Goal: Task Accomplishment & Management: Manage account settings

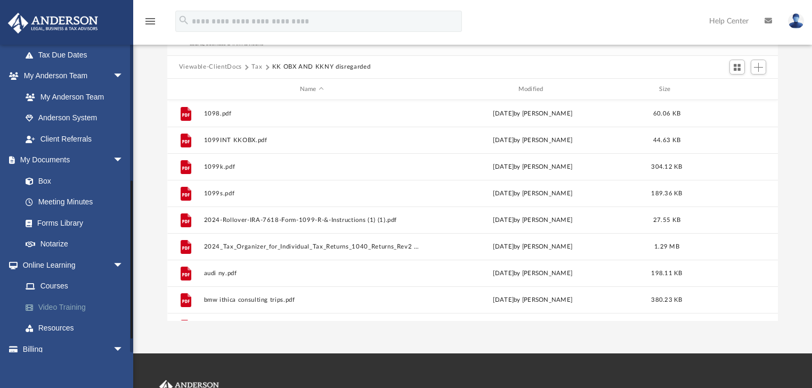
scroll to position [286, 0]
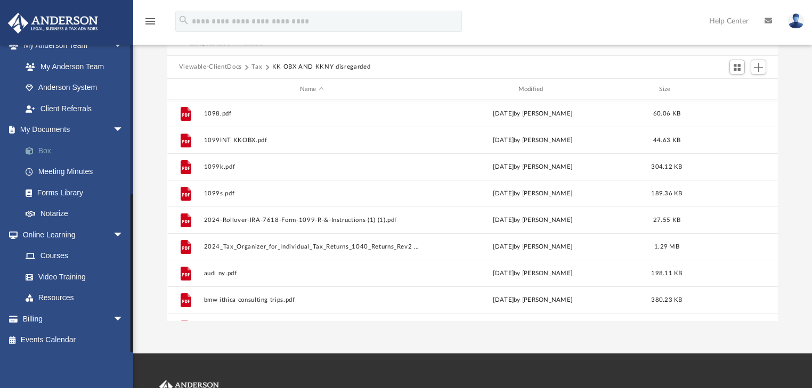
click at [53, 147] on link "Box" at bounding box center [77, 150] width 125 height 21
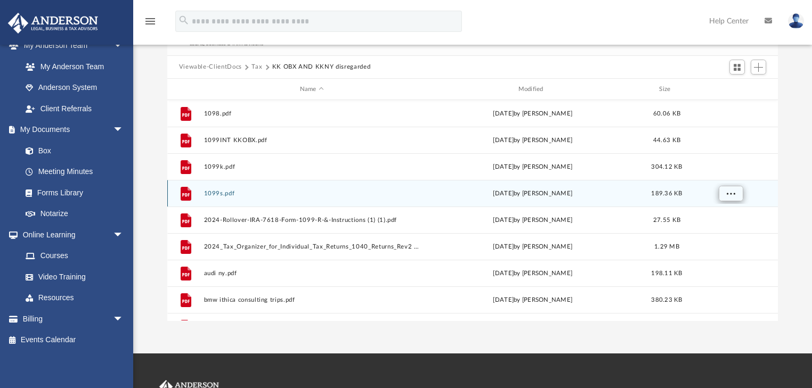
scroll to position [0, 0]
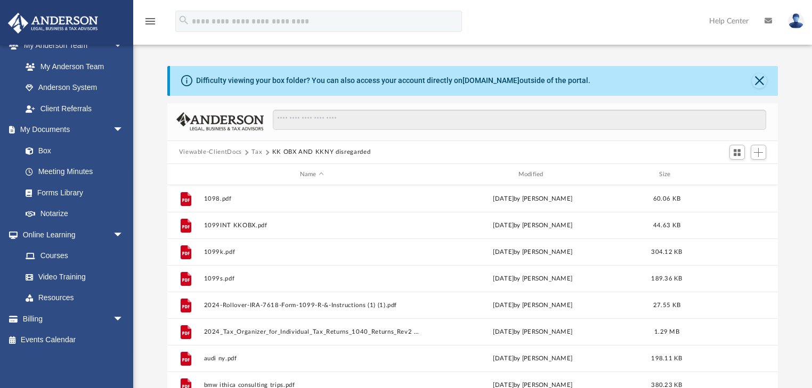
click at [255, 152] on button "Tax" at bounding box center [256, 153] width 11 height 10
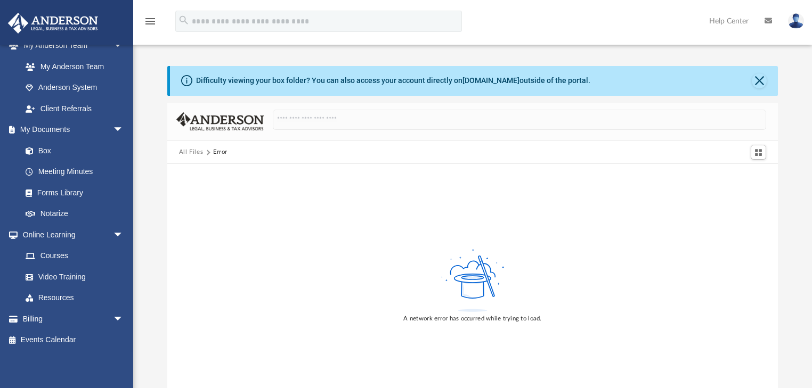
click at [190, 145] on div "All Files Error" at bounding box center [472, 152] width 611 height 23
click at [194, 149] on button "All Files" at bounding box center [191, 153] width 25 height 10
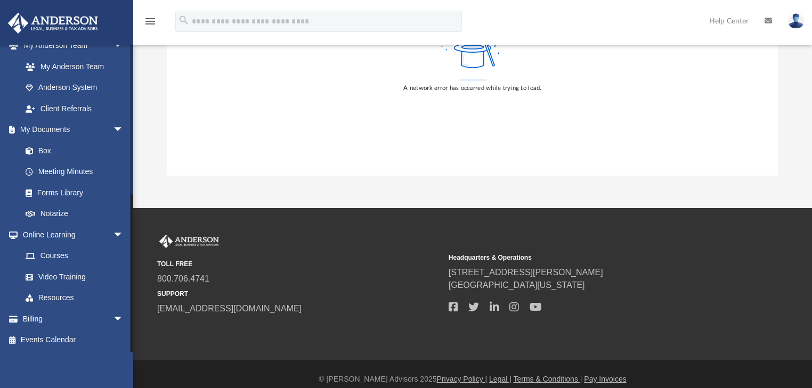
scroll to position [241, 0]
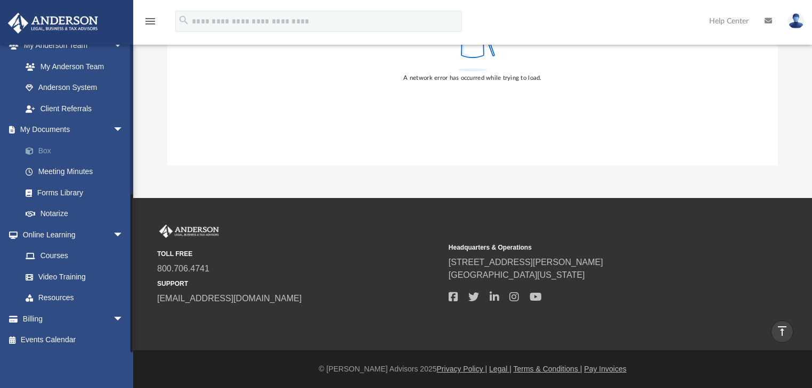
click at [55, 143] on link "Box" at bounding box center [77, 150] width 125 height 21
click at [48, 148] on link "Box" at bounding box center [77, 150] width 125 height 21
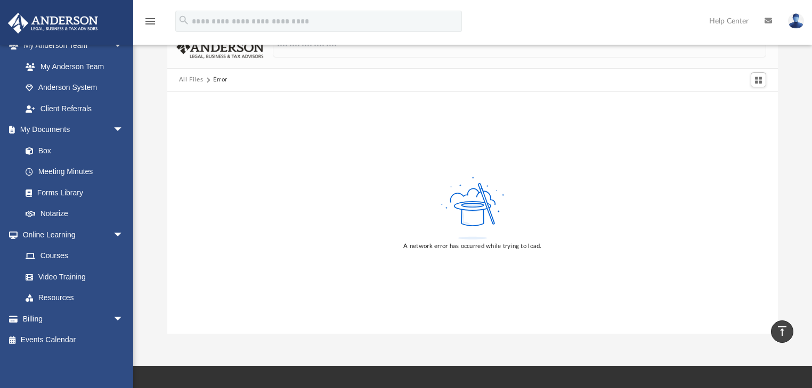
scroll to position [0, 0]
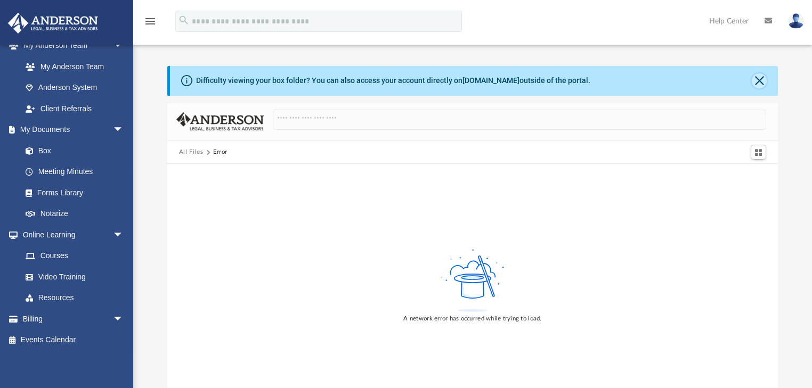
click at [754, 77] on button "Close" at bounding box center [759, 81] width 15 height 15
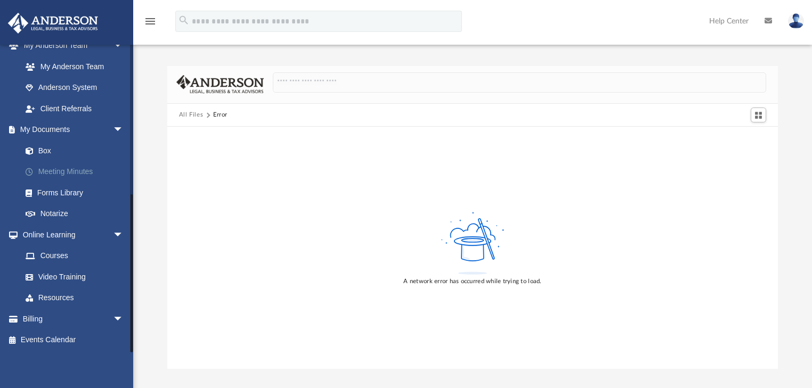
click at [52, 171] on link "Meeting Minutes" at bounding box center [77, 171] width 125 height 21
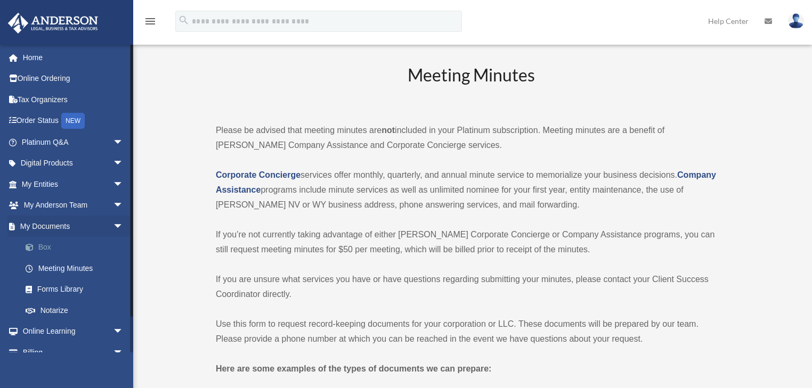
click at [49, 244] on link "Box" at bounding box center [77, 247] width 125 height 21
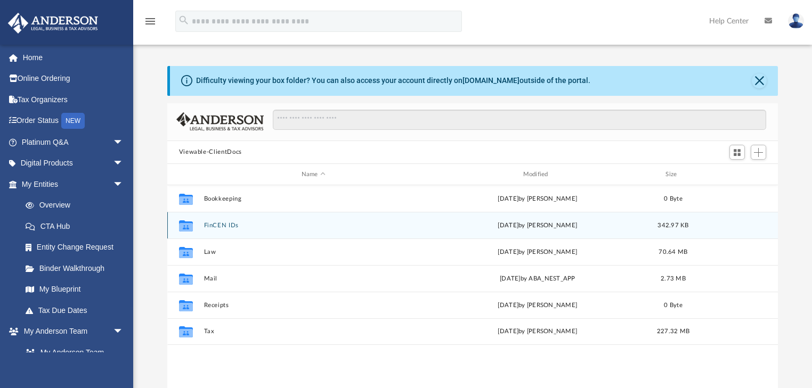
scroll to position [236, 605]
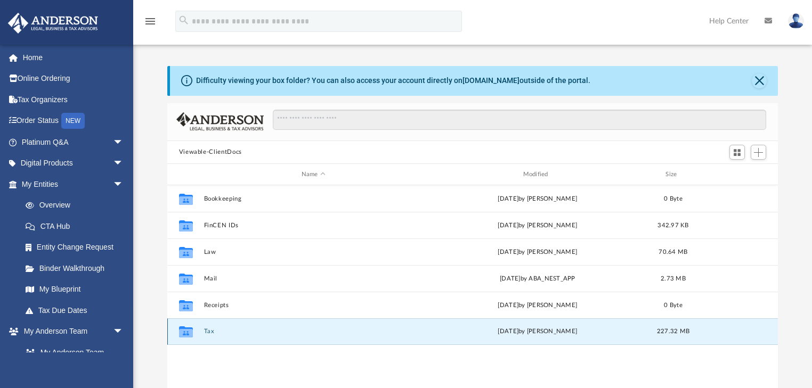
click at [213, 332] on button "Tax" at bounding box center [314, 332] width 220 height 7
click at [214, 333] on button "Tax" at bounding box center [314, 332] width 220 height 7
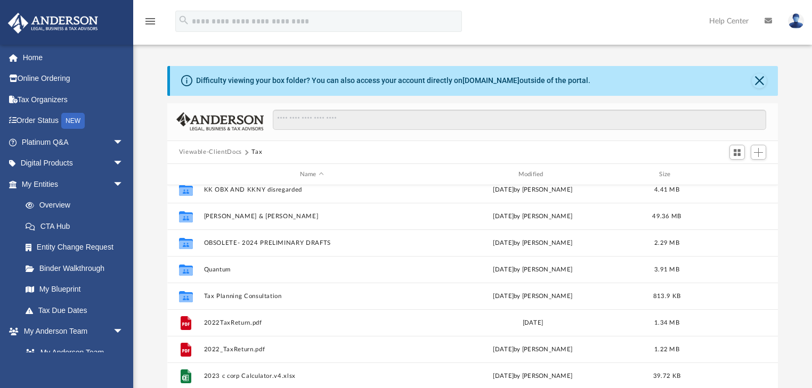
scroll to position [0, 0]
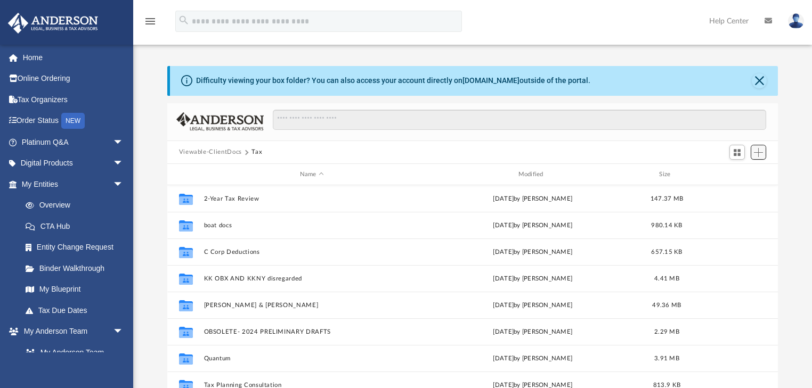
click at [759, 149] on span "Add" at bounding box center [758, 152] width 9 height 9
click at [741, 190] on li "New Folder" at bounding box center [743, 190] width 34 height 11
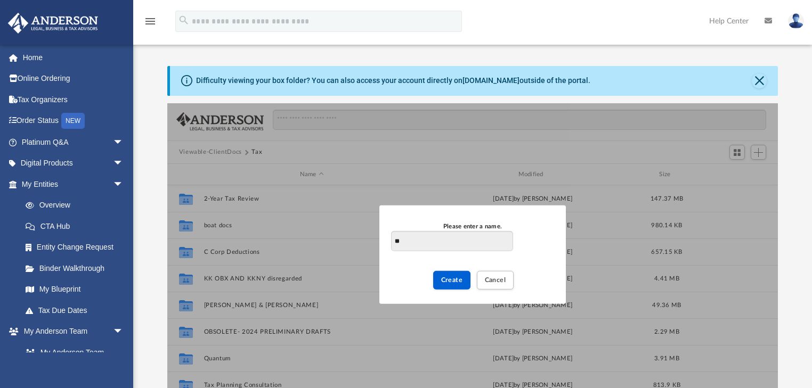
type input "*"
type input "**********"
click at [455, 273] on button "Create" at bounding box center [452, 280] width 38 height 19
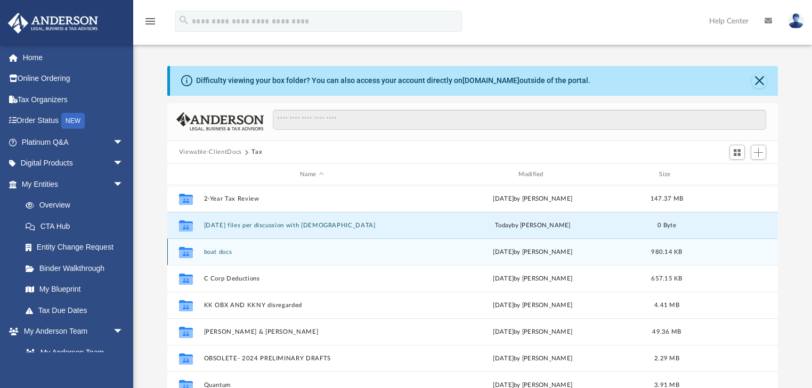
drag, startPoint x: 286, startPoint y: 226, endPoint x: 294, endPoint y: 246, distance: 20.8
click at [286, 226] on button "9.8.25 files per discussion with Dutch" at bounding box center [312, 225] width 216 height 7
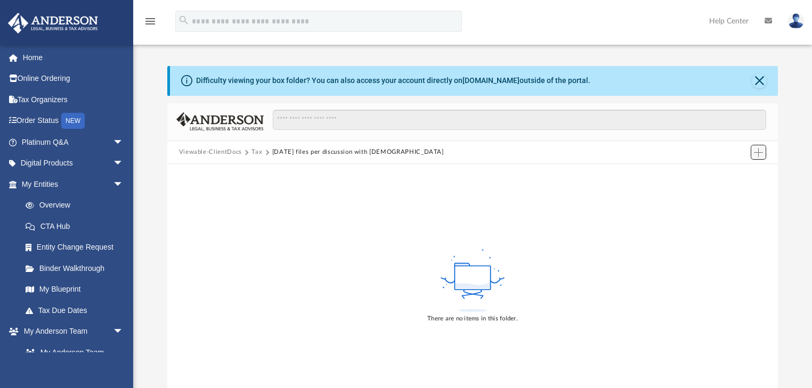
click at [761, 149] on span "Add" at bounding box center [758, 152] width 9 height 9
click at [748, 170] on li "Upload" at bounding box center [743, 173] width 34 height 11
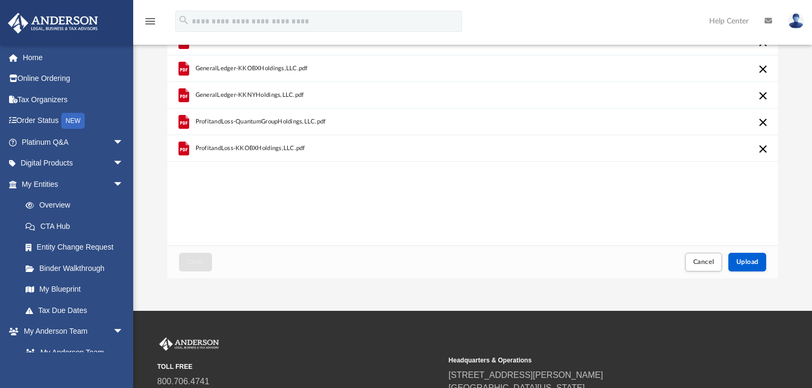
scroll to position [85, 0]
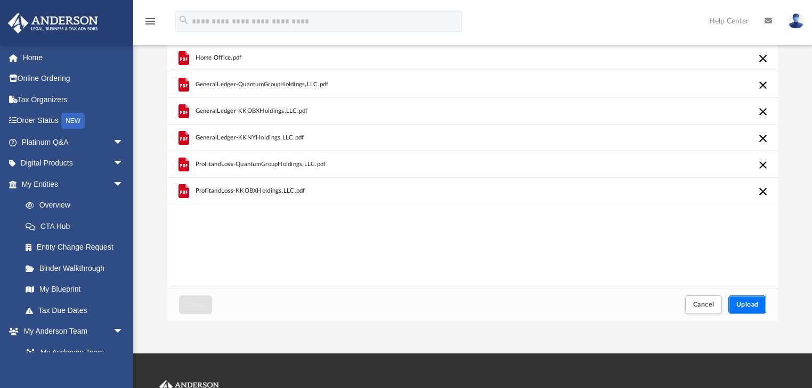
click at [751, 302] on span "Upload" at bounding box center [747, 305] width 22 height 6
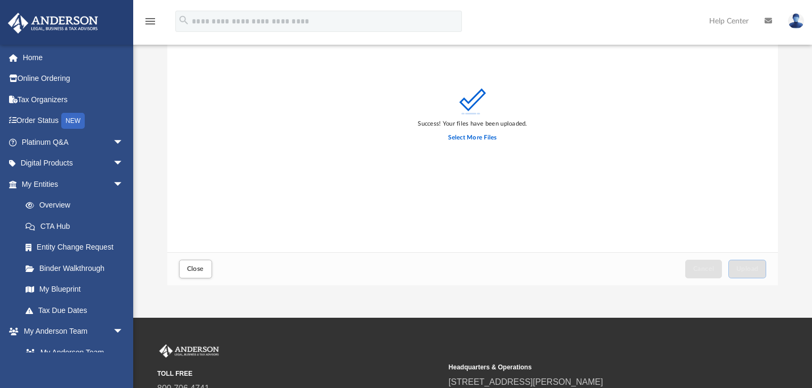
scroll to position [213, 0]
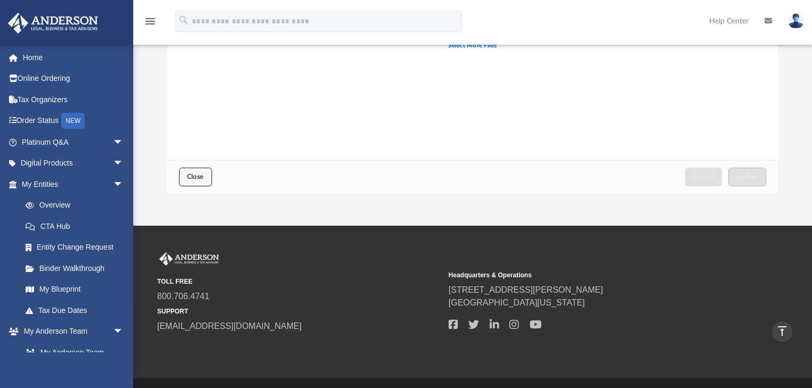
click at [193, 177] on span "Close" at bounding box center [195, 177] width 17 height 6
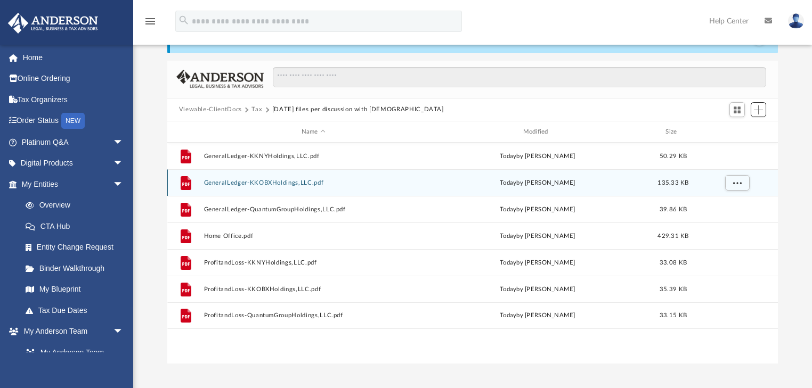
scroll to position [85, 0]
